Goal: Information Seeking & Learning: Learn about a topic

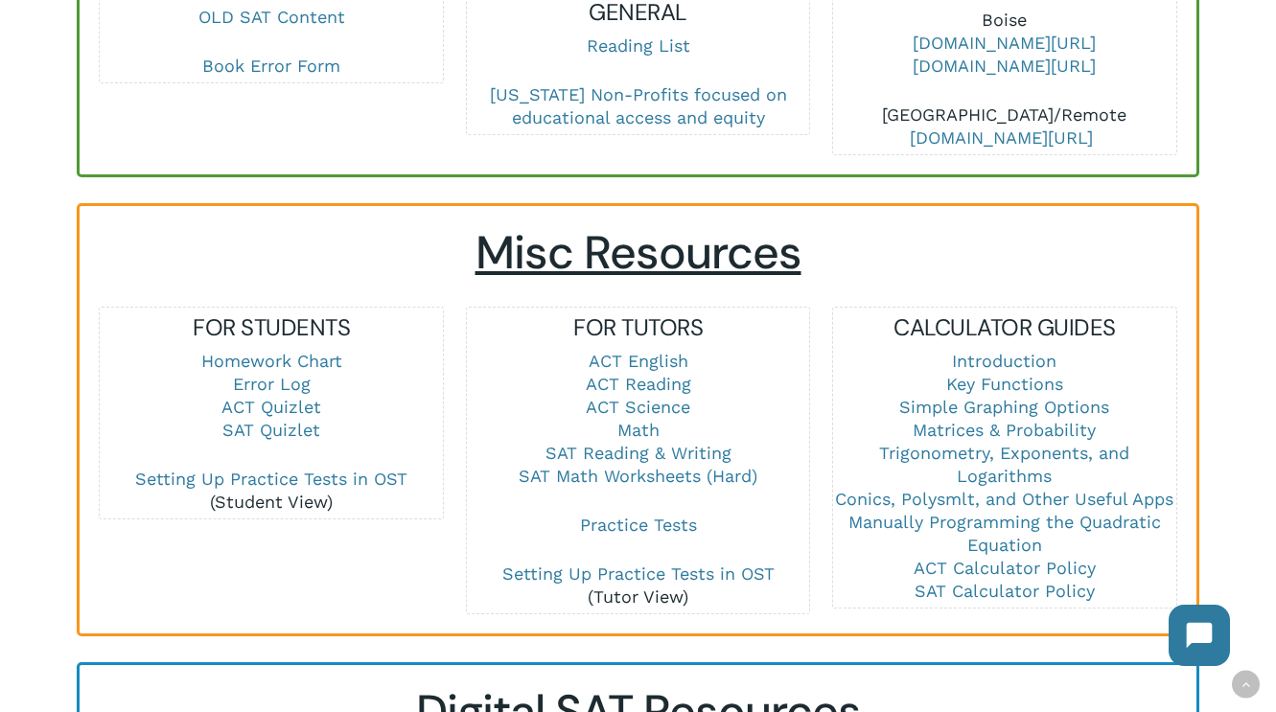
scroll to position [1352, 0]
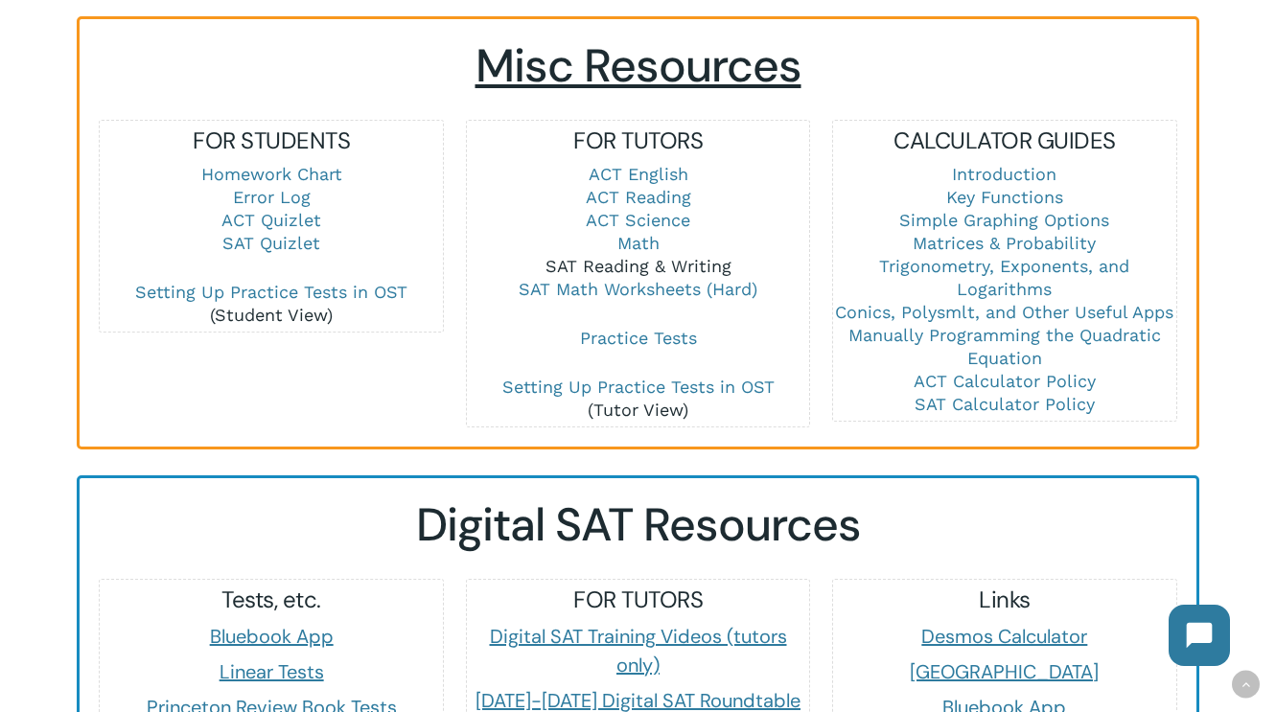
click at [620, 256] on link "SAT Reading & Writing" at bounding box center [639, 266] width 186 height 20
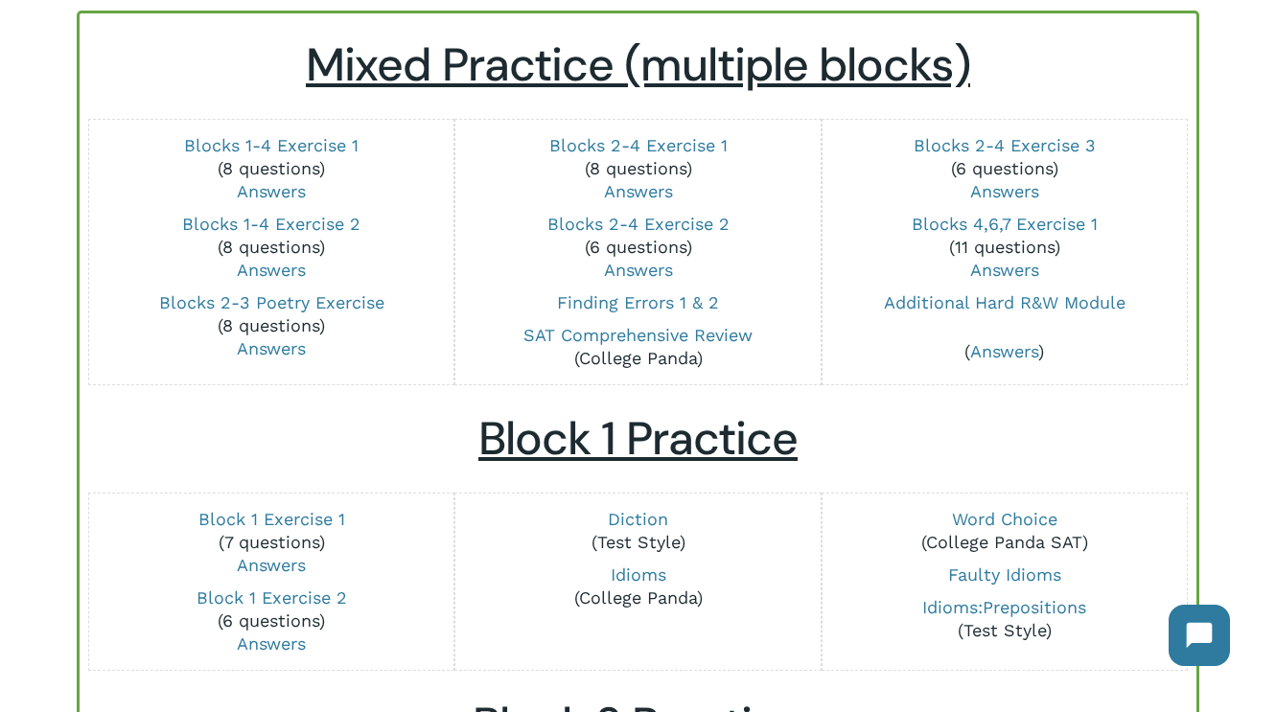
scroll to position [209, 0]
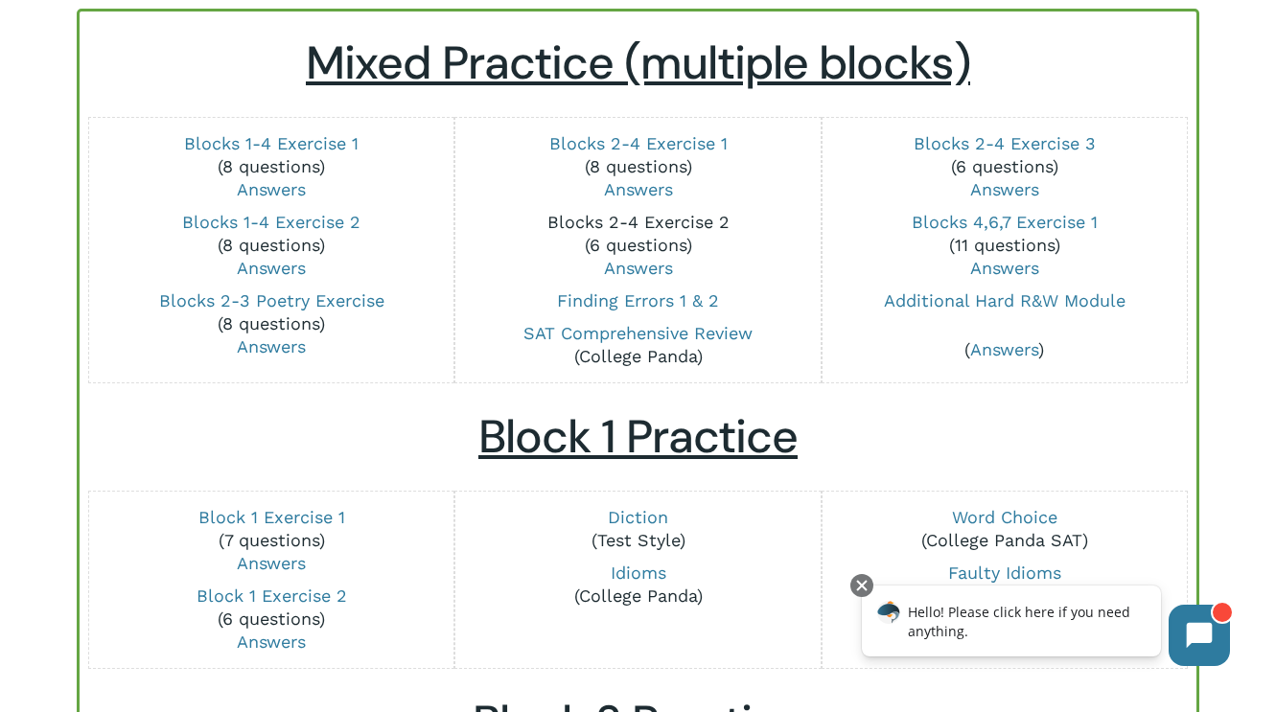
click at [642, 222] on link "Blocks 2-4 Exercise 2" at bounding box center [638, 222] width 182 height 20
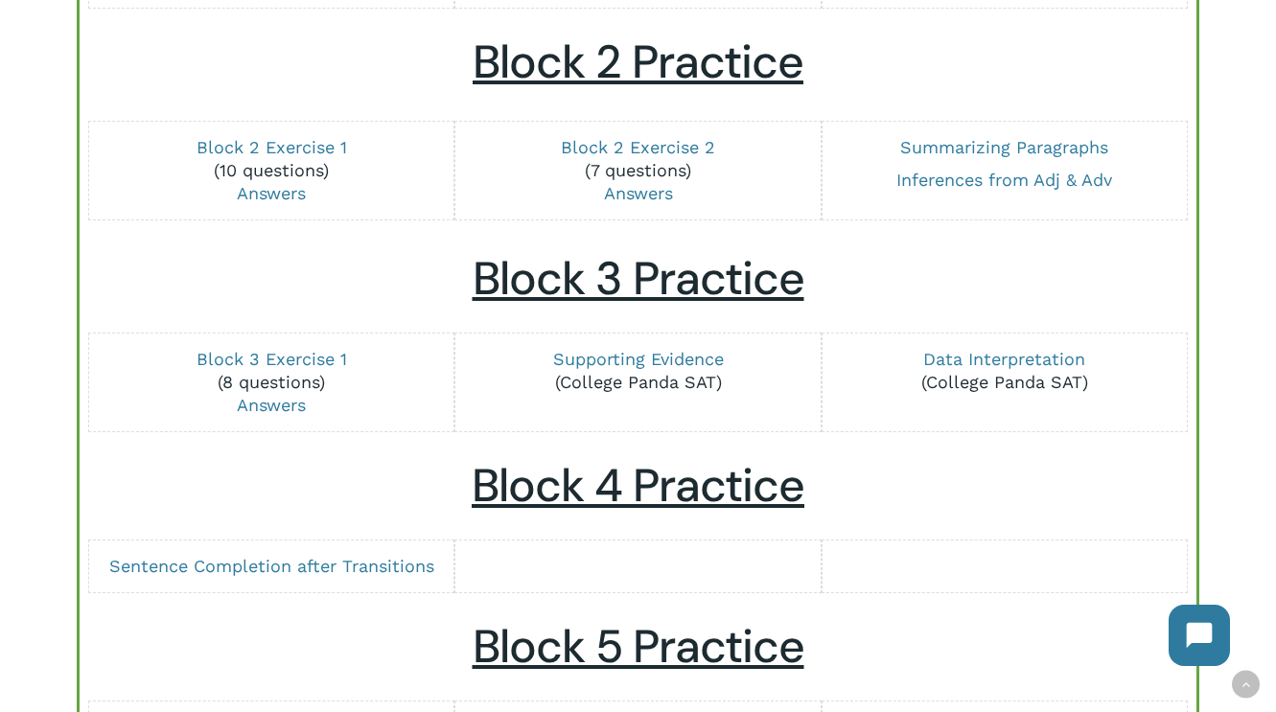
scroll to position [875, 0]
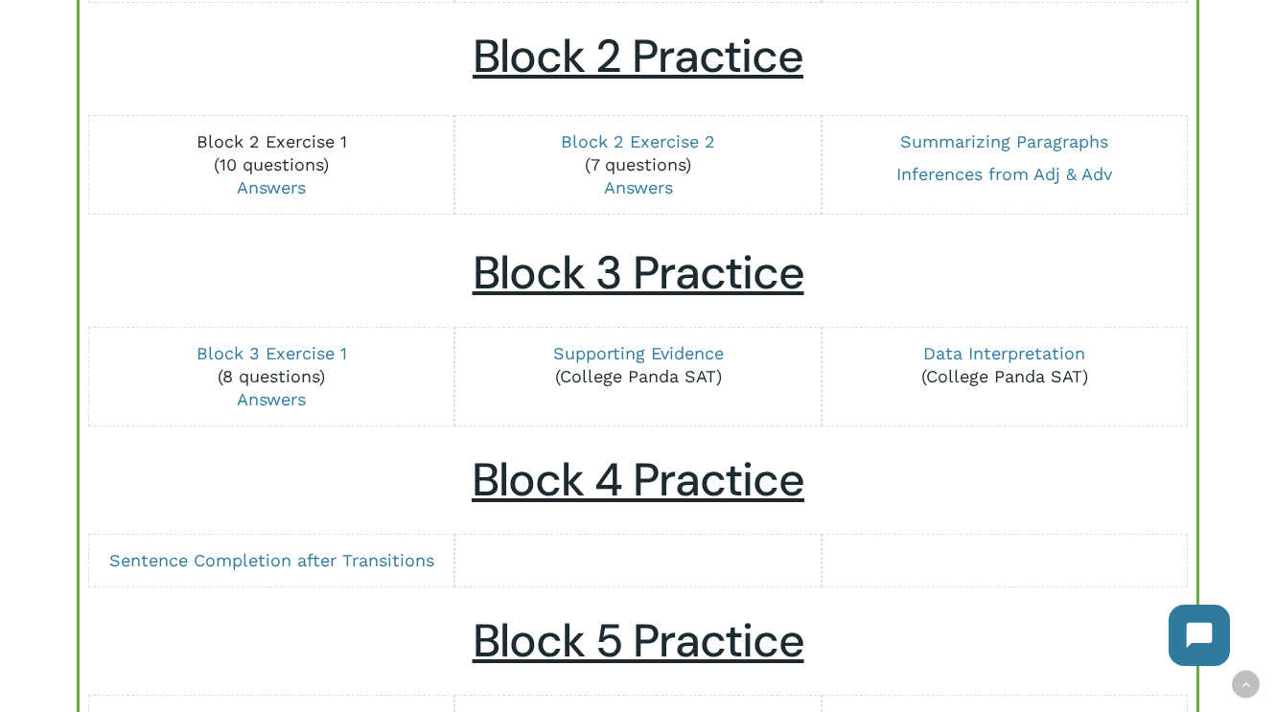
click at [282, 137] on link "Block 2 Exercise 1" at bounding box center [272, 141] width 151 height 20
click at [654, 353] on link "Supporting Evidence" at bounding box center [638, 353] width 171 height 20
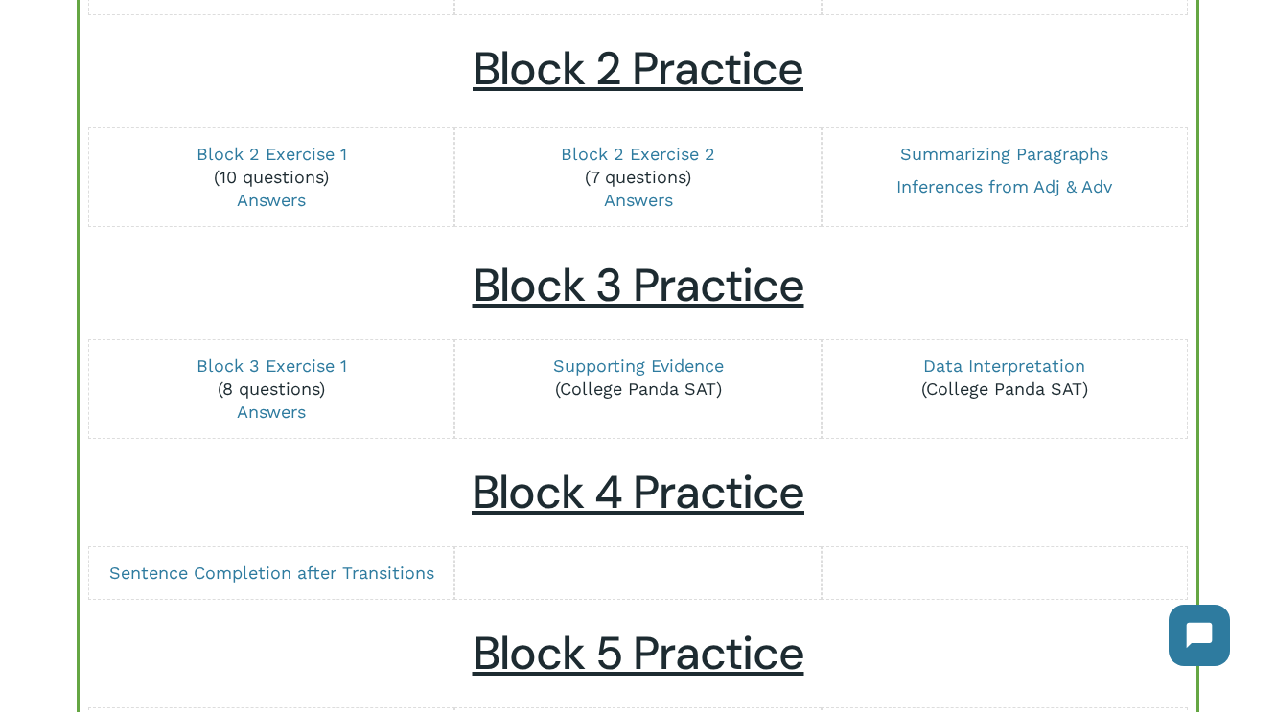
scroll to position [851, 0]
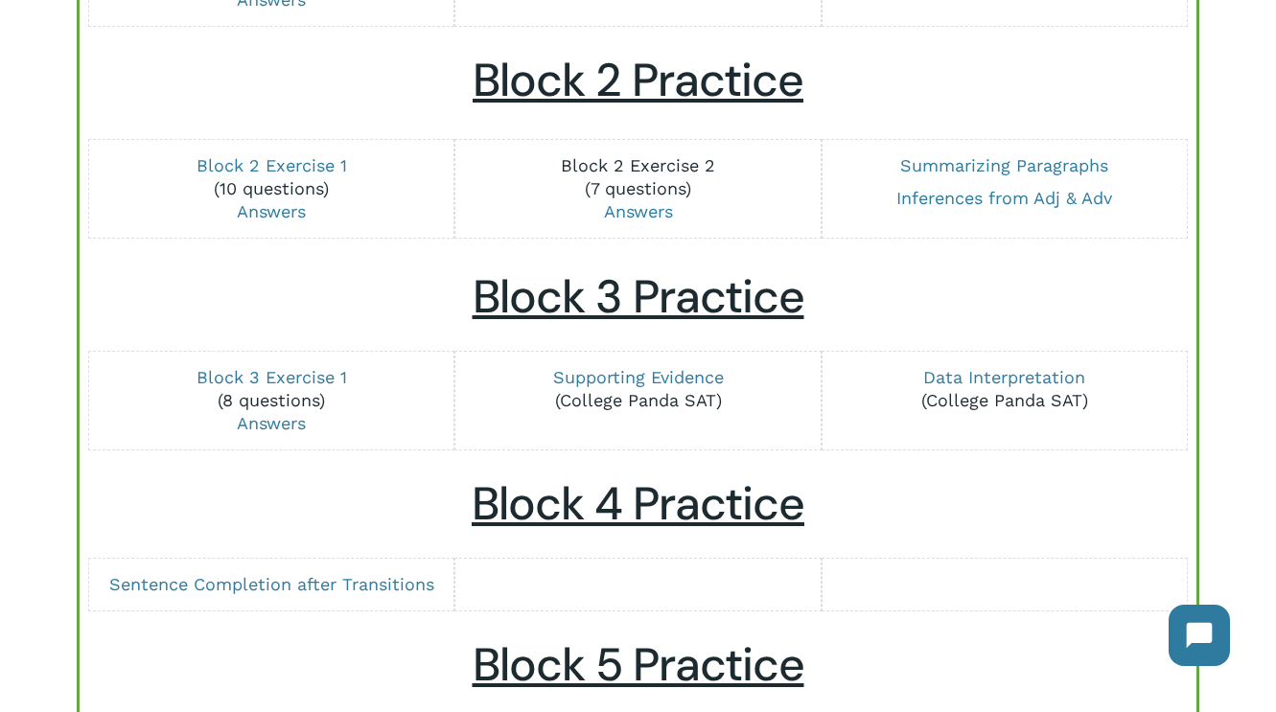
click at [627, 167] on link "Block 2 Exercise 2" at bounding box center [638, 165] width 154 height 20
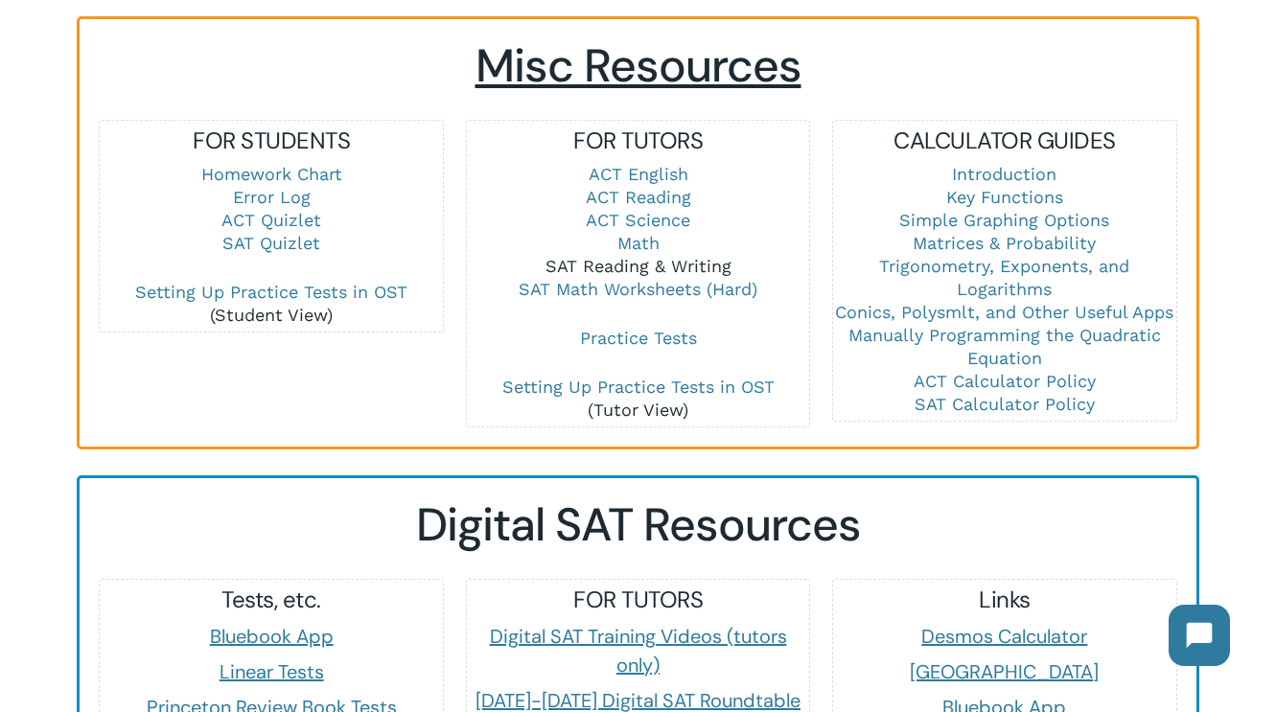
click at [633, 256] on link "SAT Reading & Writing" at bounding box center [639, 266] width 186 height 20
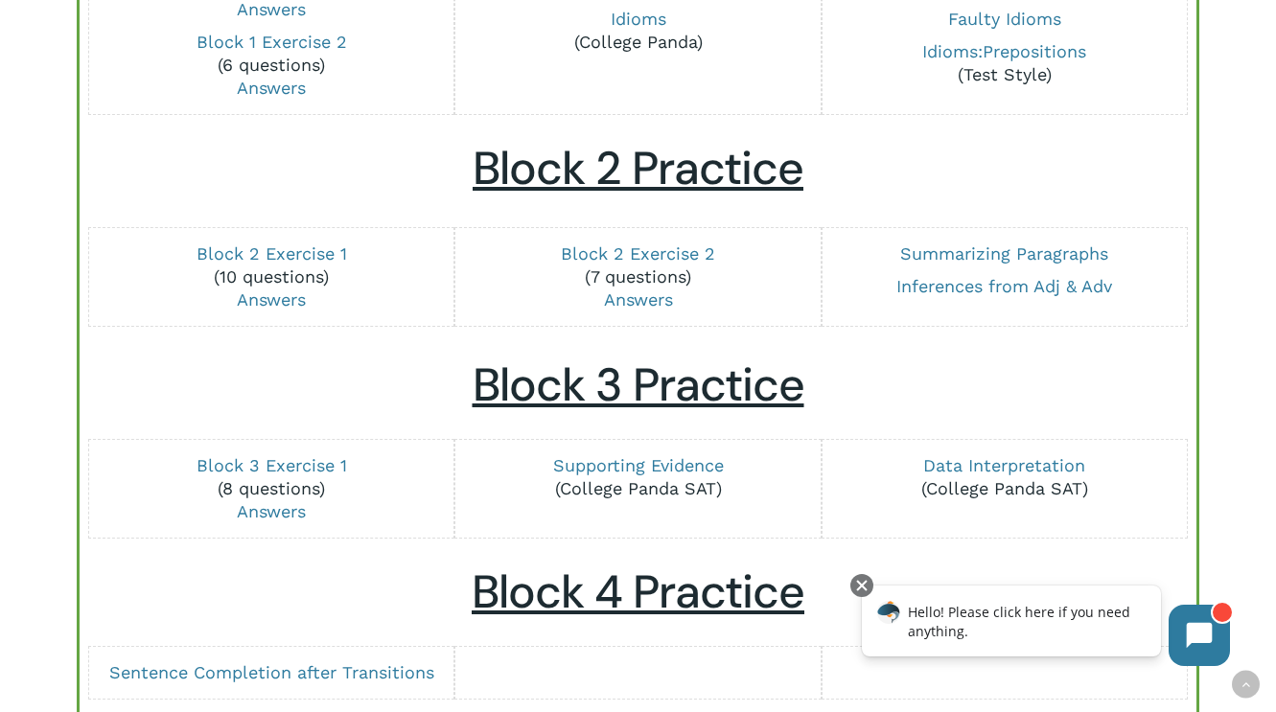
scroll to position [760, 0]
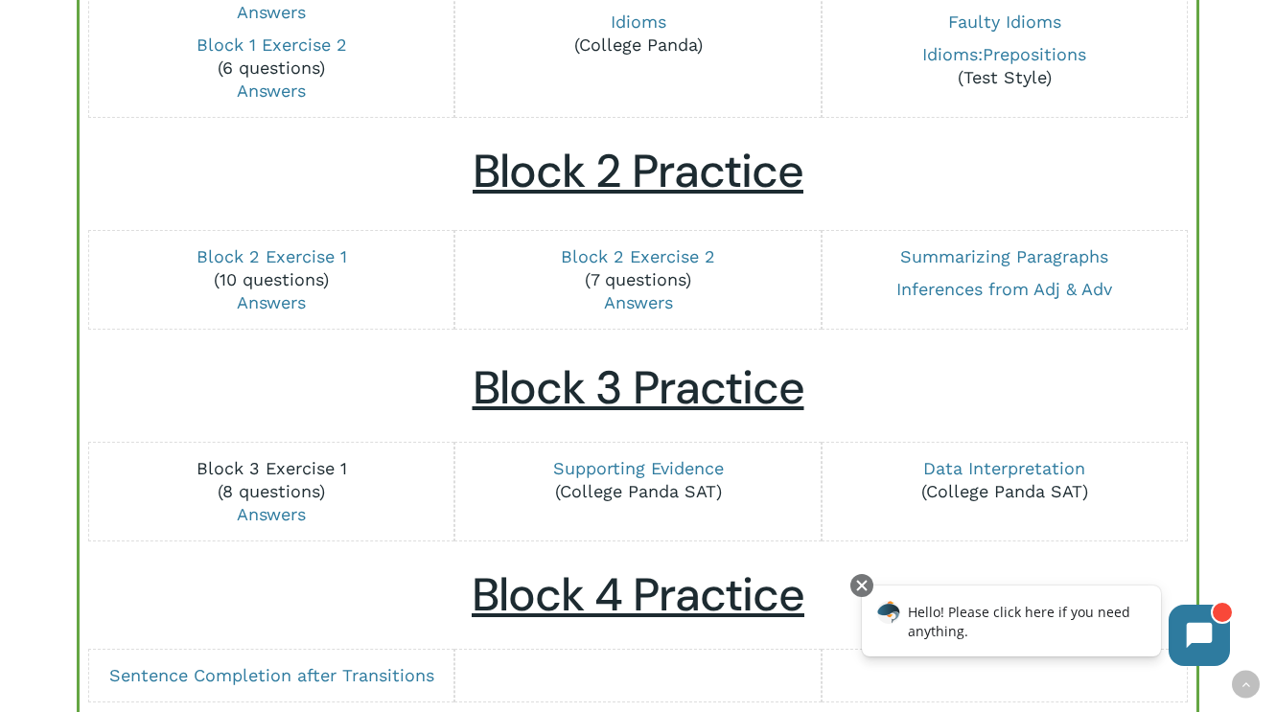
click at [271, 472] on link "Block 3 Exercise 1" at bounding box center [272, 468] width 151 height 20
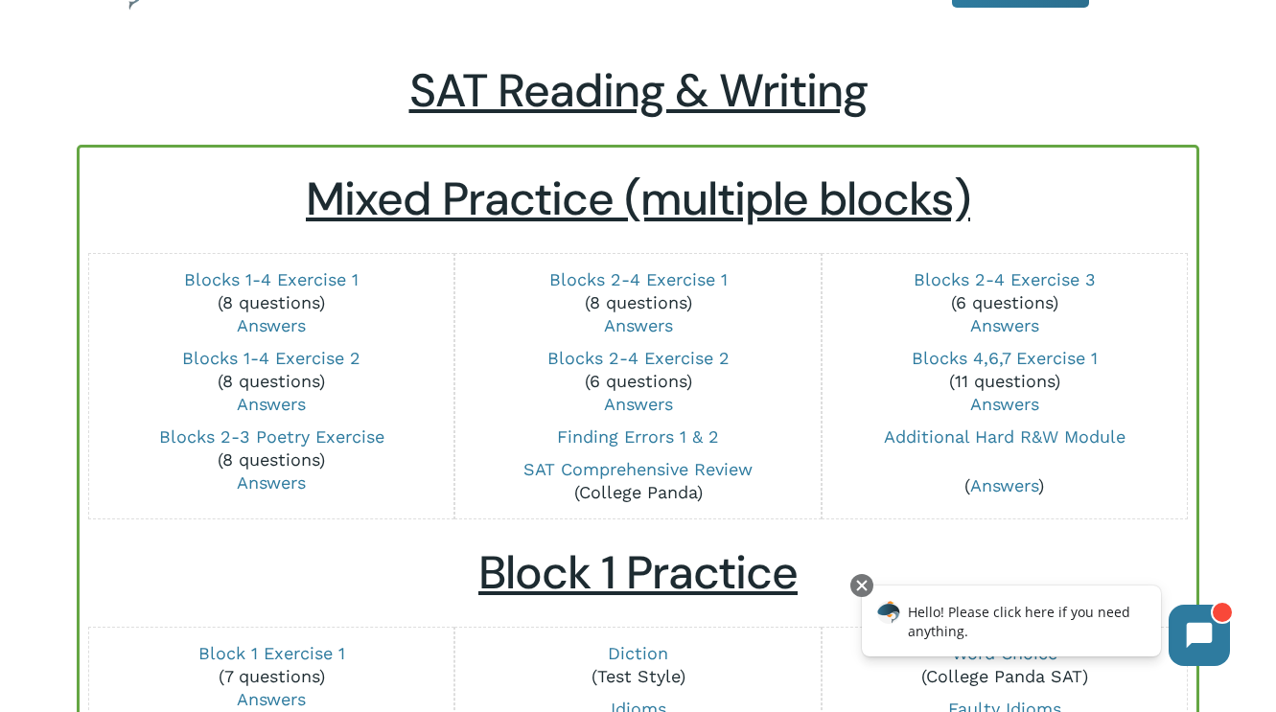
scroll to position [89, 0]
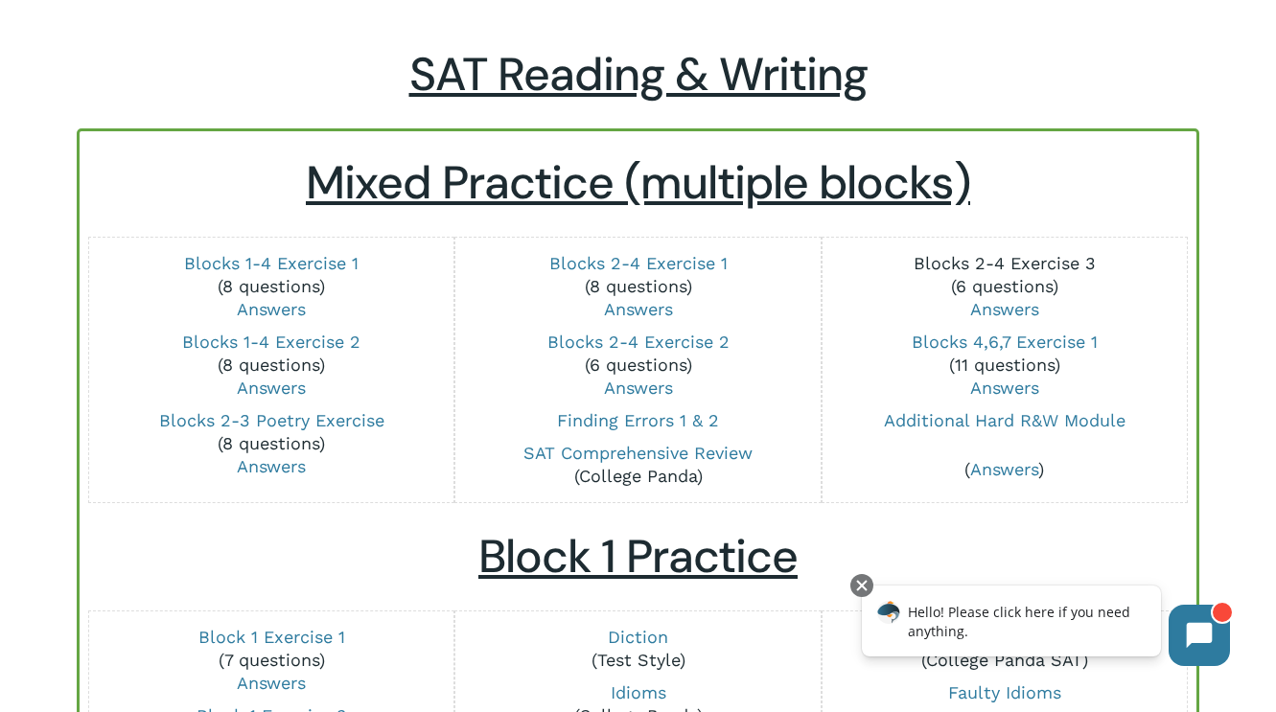
click at [1007, 259] on link "Blocks 2-4 Exercise 3" at bounding box center [1005, 263] width 182 height 20
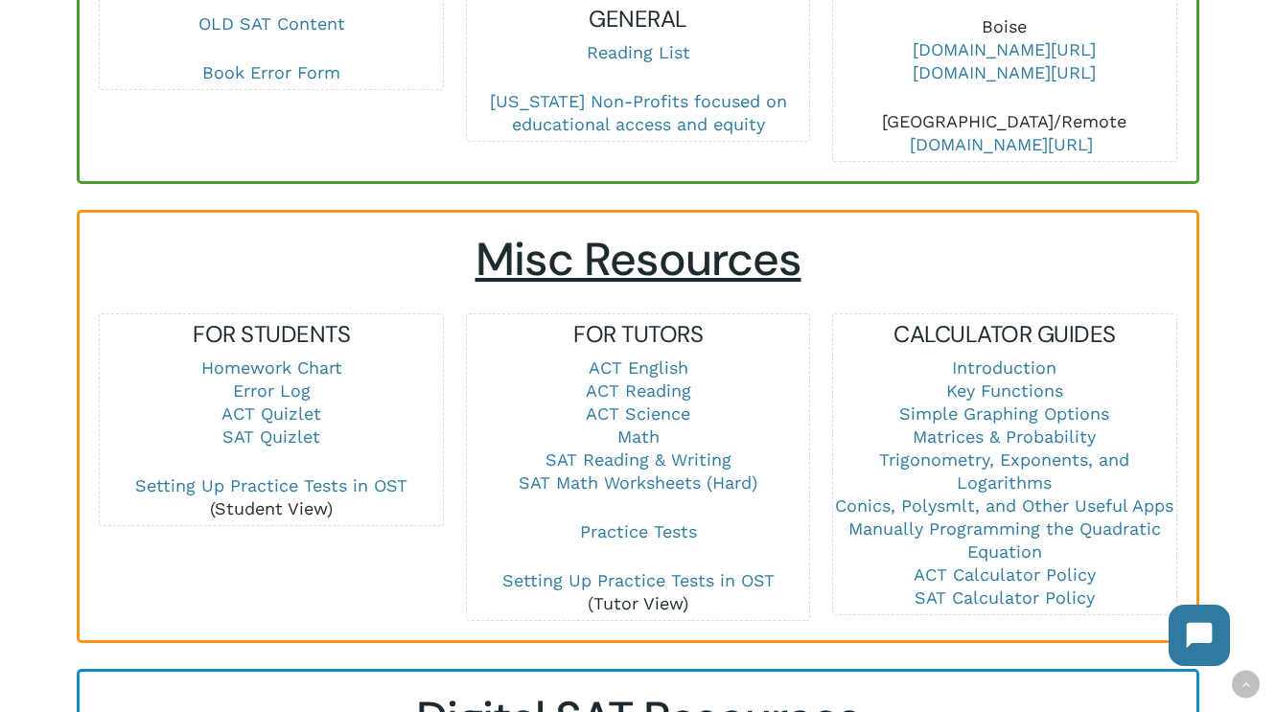
scroll to position [1208, 0]
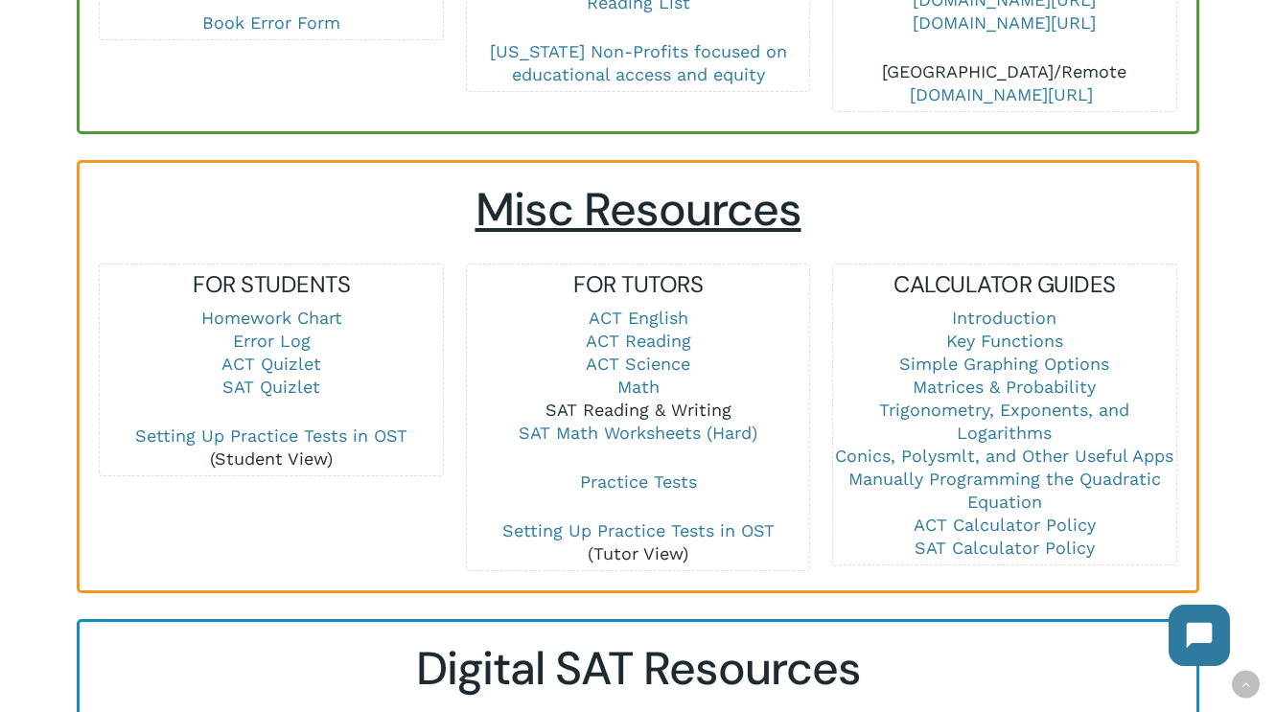
click at [646, 400] on link "SAT Reading & Writing" at bounding box center [639, 410] width 186 height 20
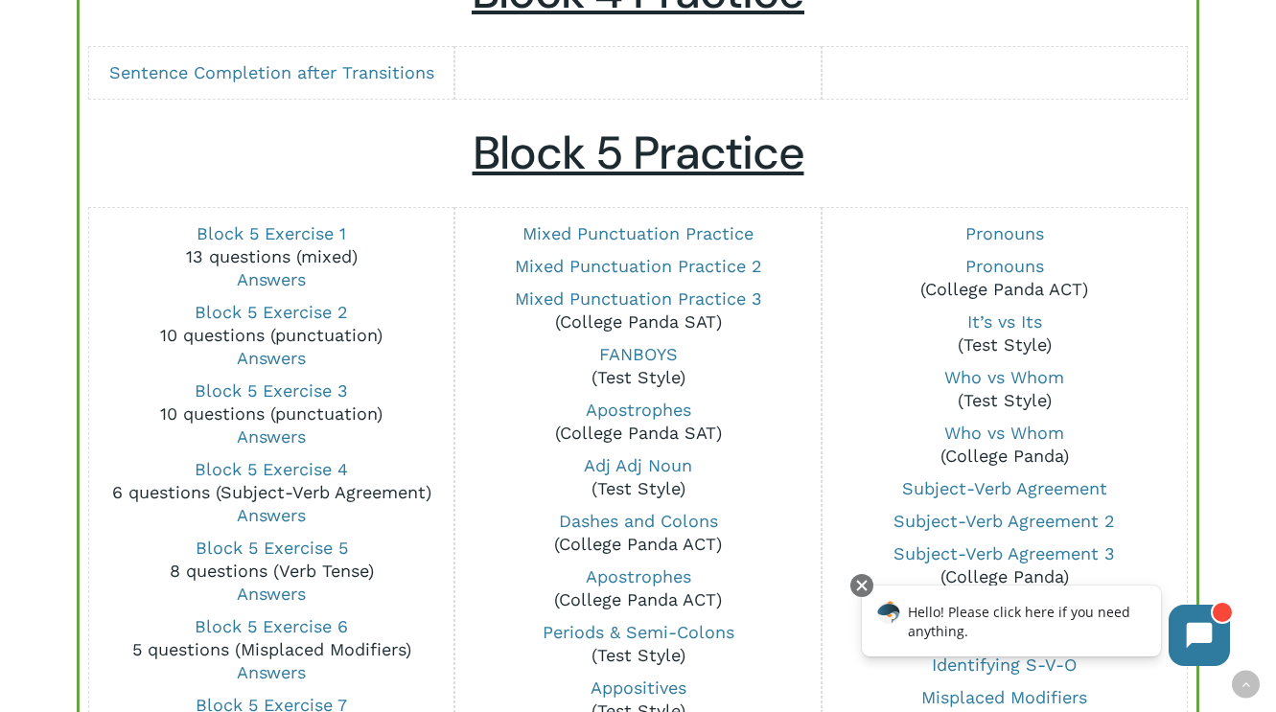
scroll to position [1372, 0]
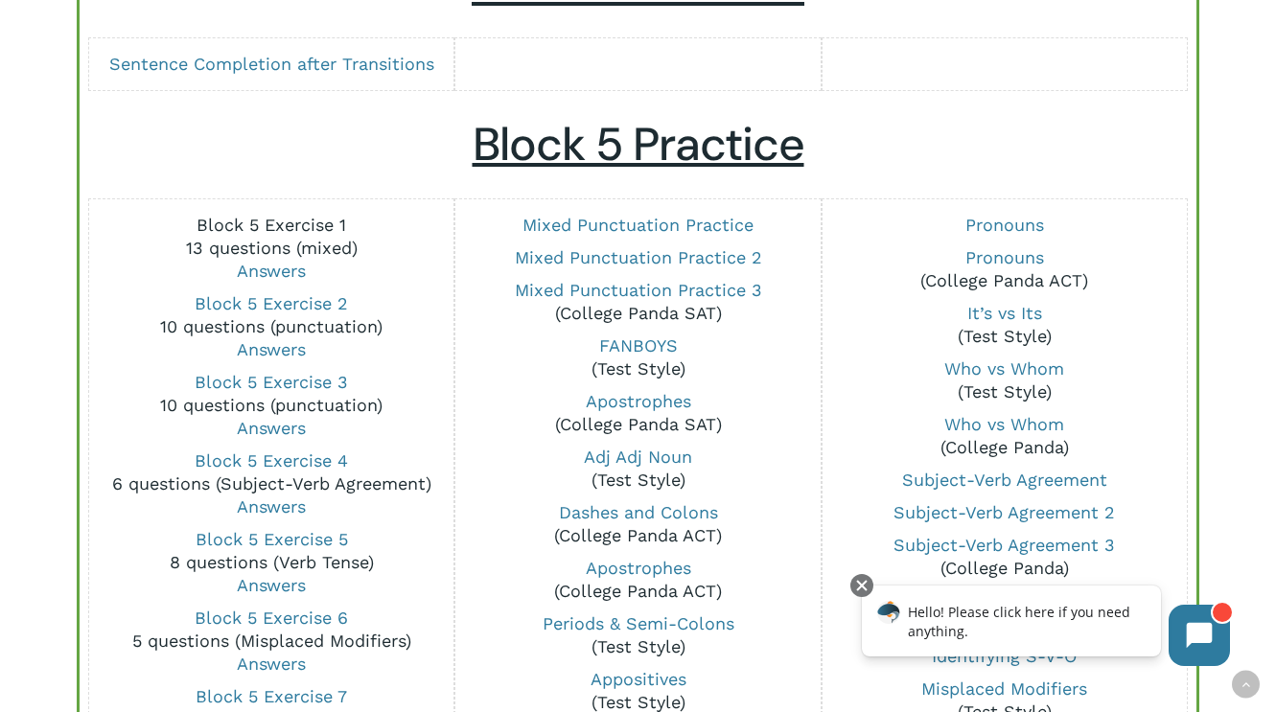
click at [278, 224] on link "Block 5 Exercise 1" at bounding box center [272, 225] width 150 height 20
